Goal: Navigation & Orientation: Find specific page/section

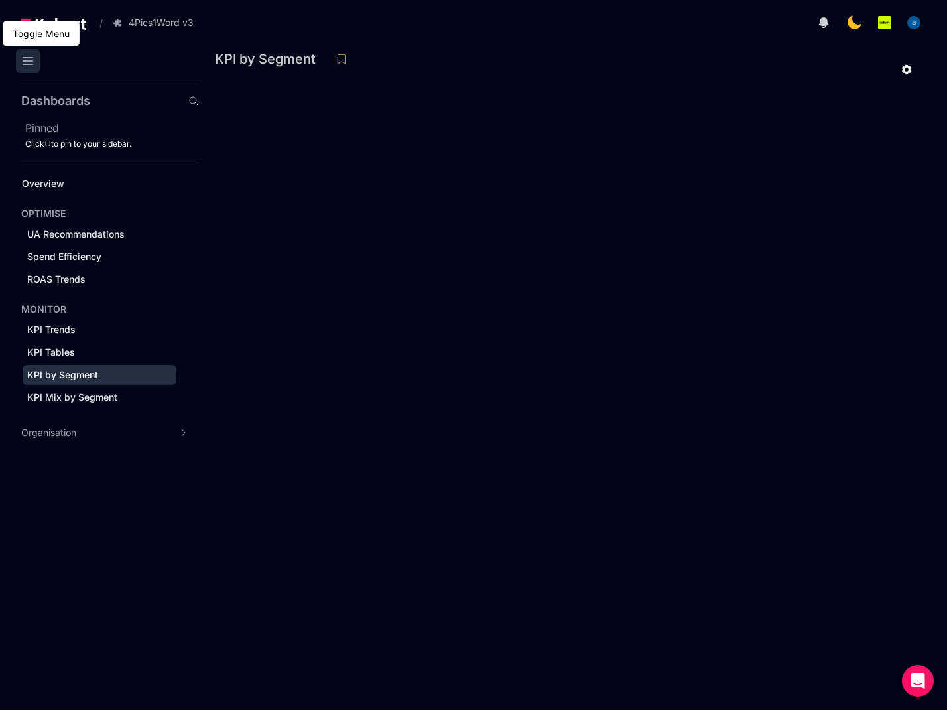
click at [31, 64] on icon at bounding box center [27, 61] width 9 height 7
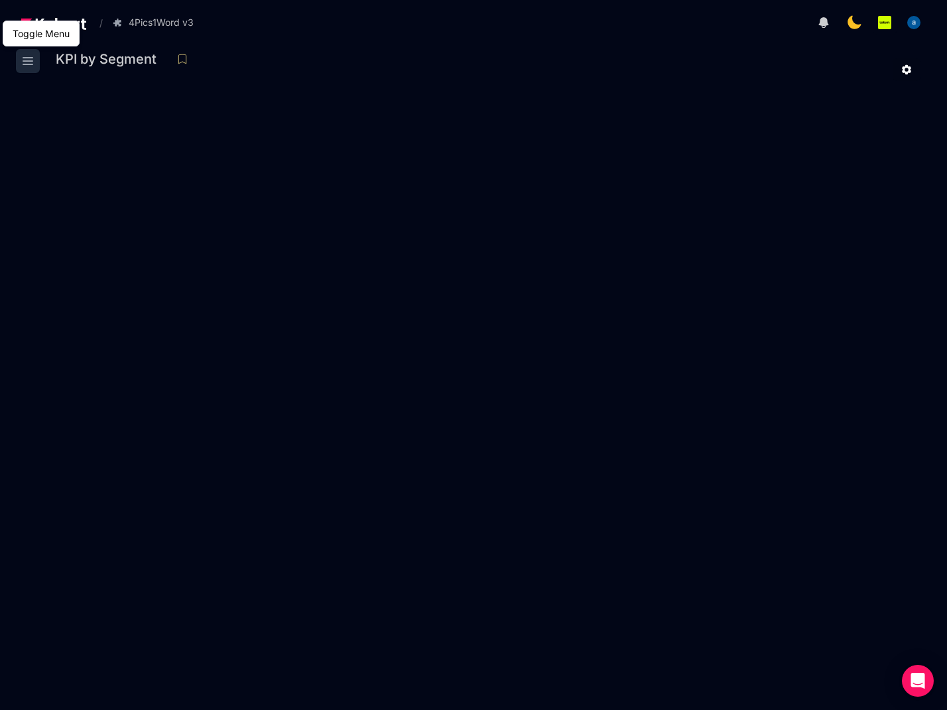
click at [31, 64] on icon at bounding box center [27, 61] width 9 height 7
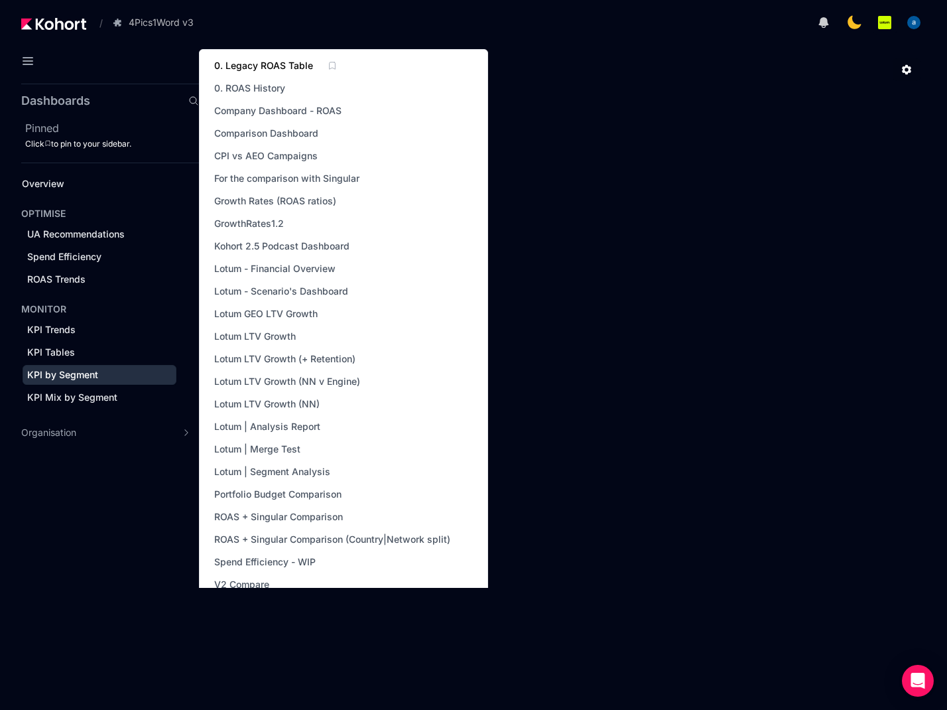
click at [271, 63] on span "0. Legacy ROAS Table" at bounding box center [263, 65] width 99 height 13
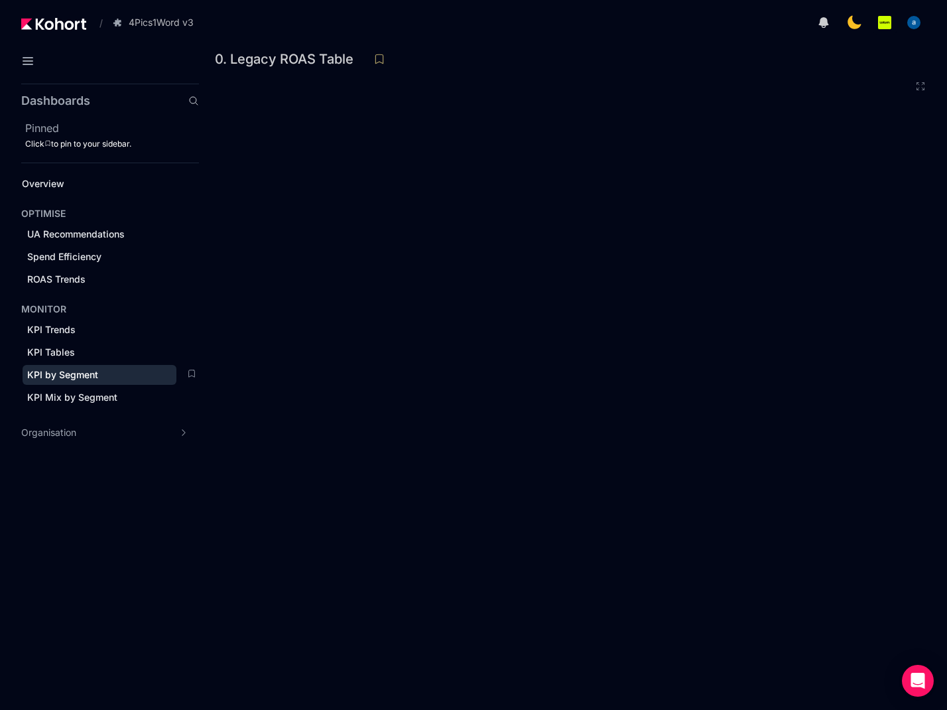
click at [109, 369] on div "KPI by Segment" at bounding box center [99, 374] width 145 height 13
click at [86, 346] on div "KPI Tables" at bounding box center [99, 352] width 145 height 13
click at [87, 375] on span "KPI by Segment" at bounding box center [62, 374] width 71 height 11
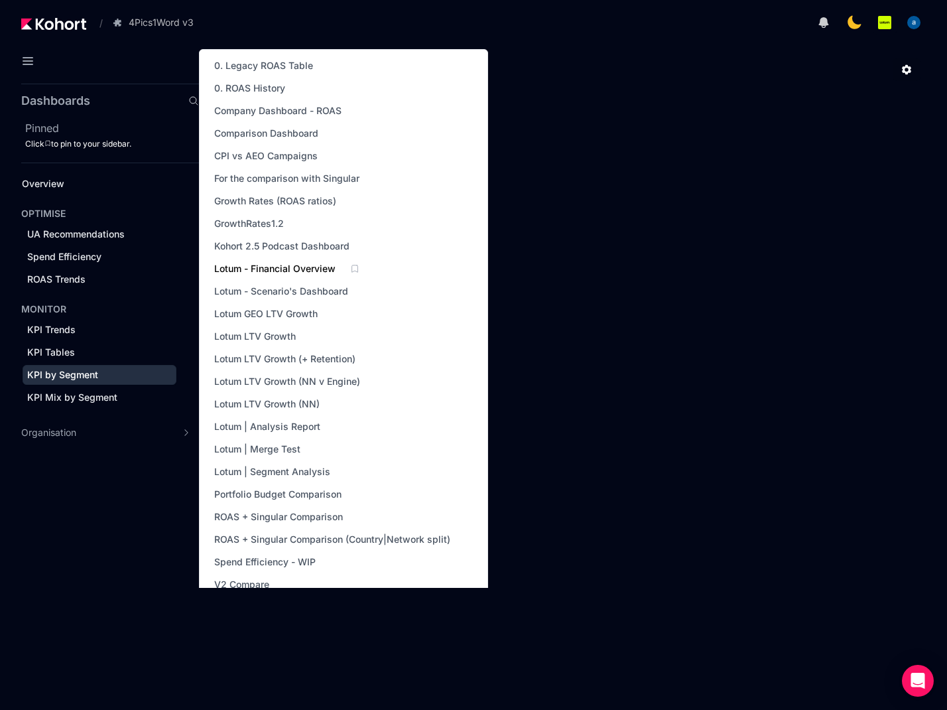
click at [303, 267] on span "Lotum - Financial Overview" at bounding box center [274, 268] width 121 height 13
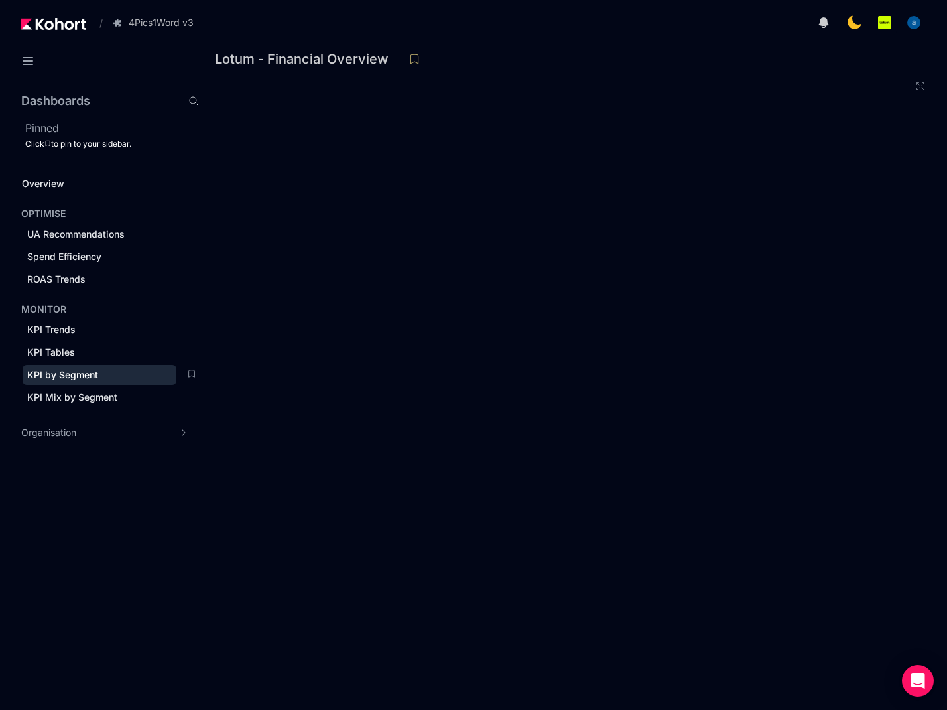
click at [86, 369] on span "KPI by Segment" at bounding box center [62, 374] width 71 height 11
